Goal: Check status: Check status

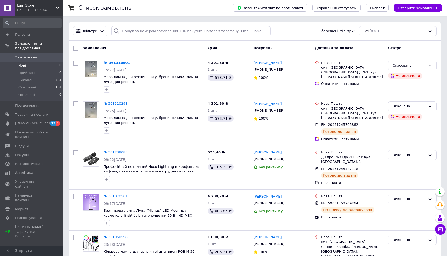
click at [31, 64] on li "Нові 0" at bounding box center [32, 65] width 64 height 7
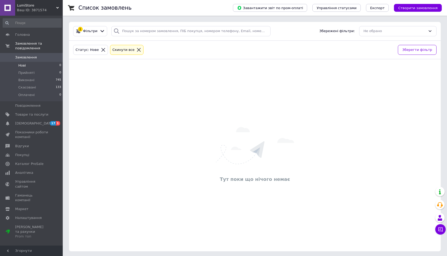
click at [35, 58] on span "Замовлення" at bounding box center [26, 57] width 22 height 5
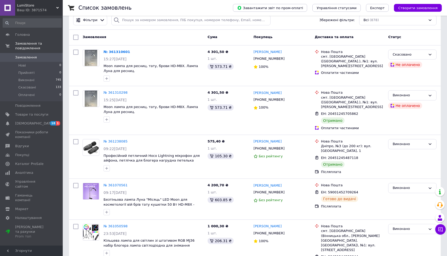
scroll to position [11, 0]
